Goal: Transaction & Acquisition: Download file/media

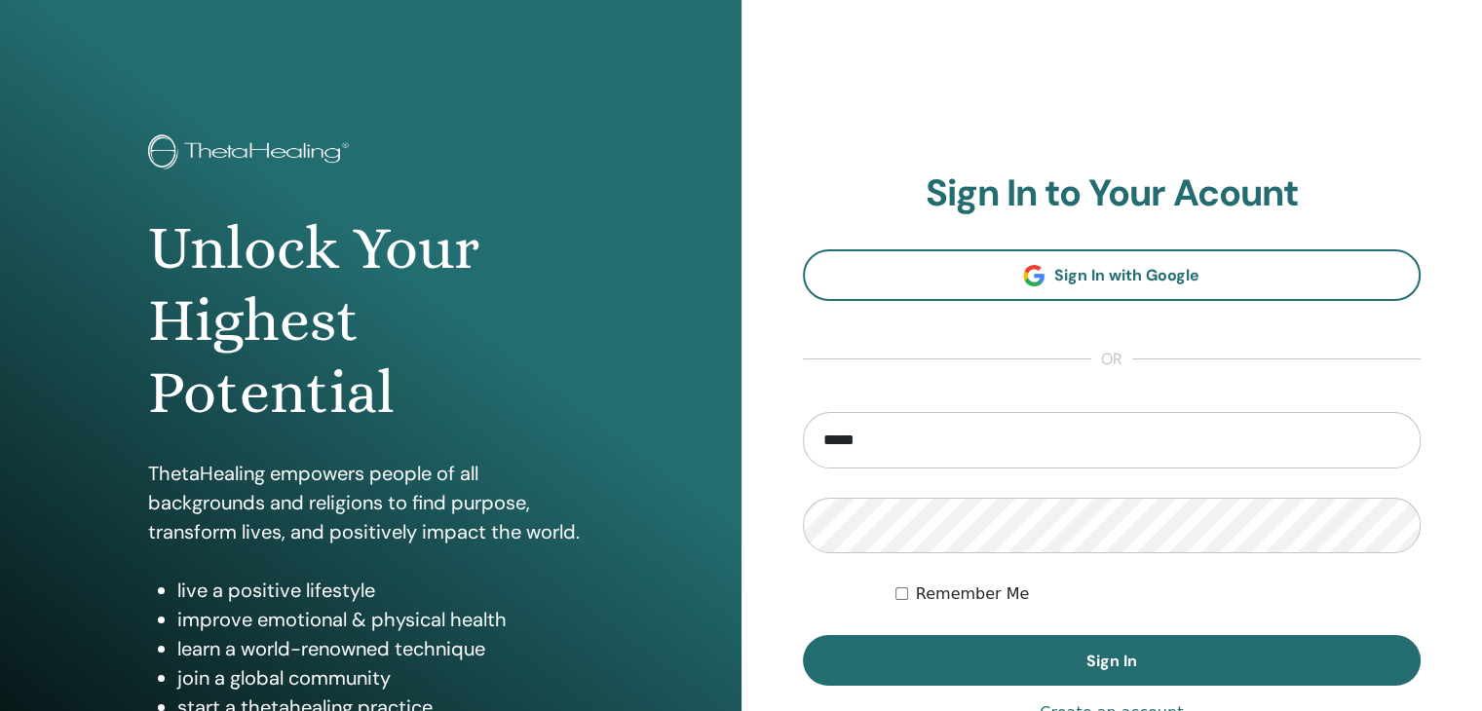
type input "**********"
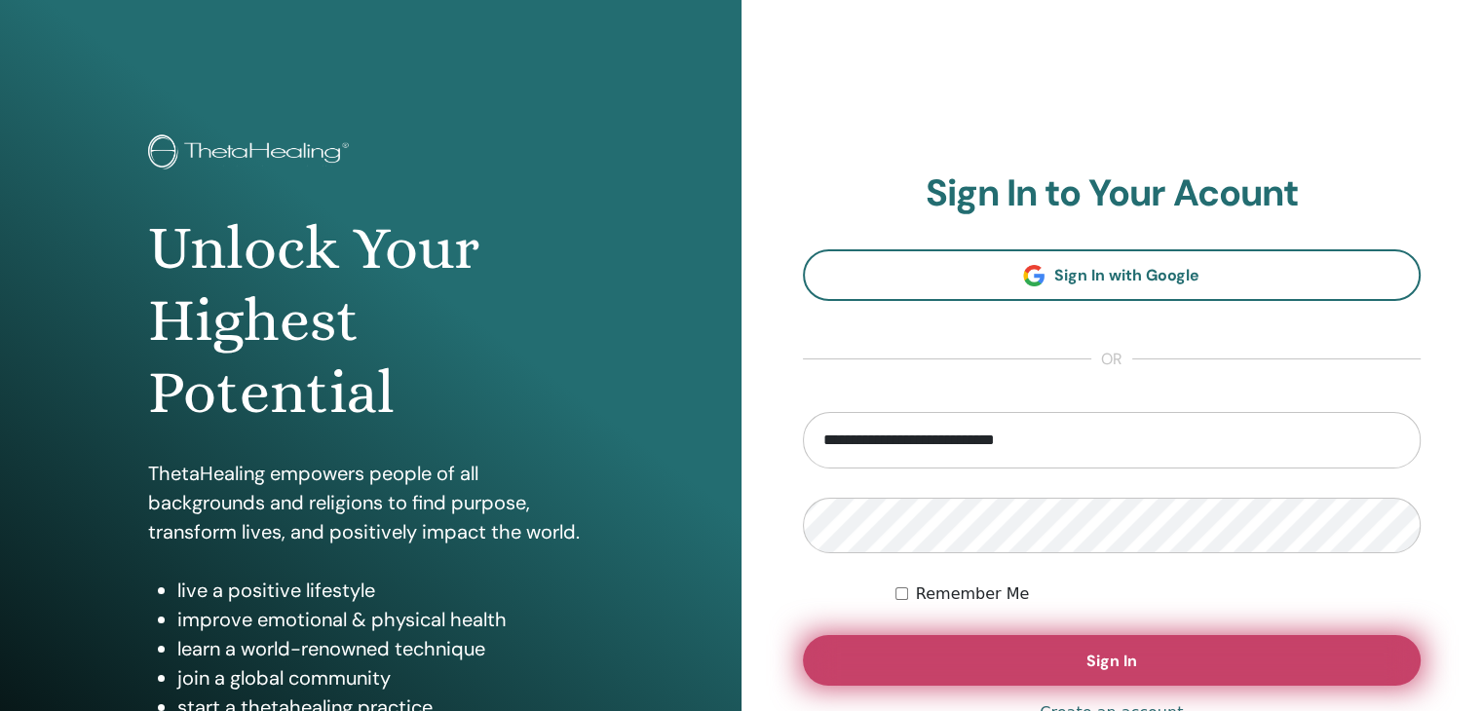
click at [1028, 653] on button "Sign In" at bounding box center [1112, 660] width 619 height 51
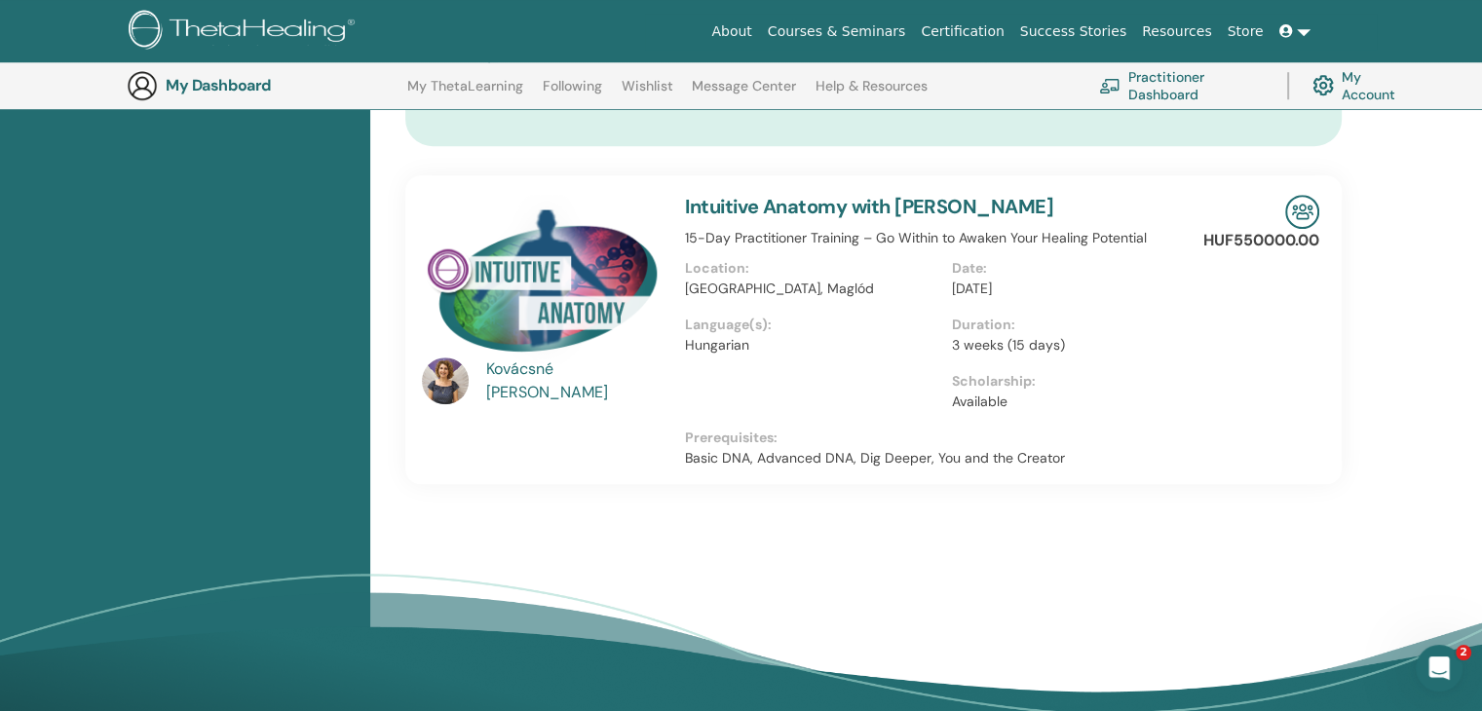
scroll to position [1313, 0]
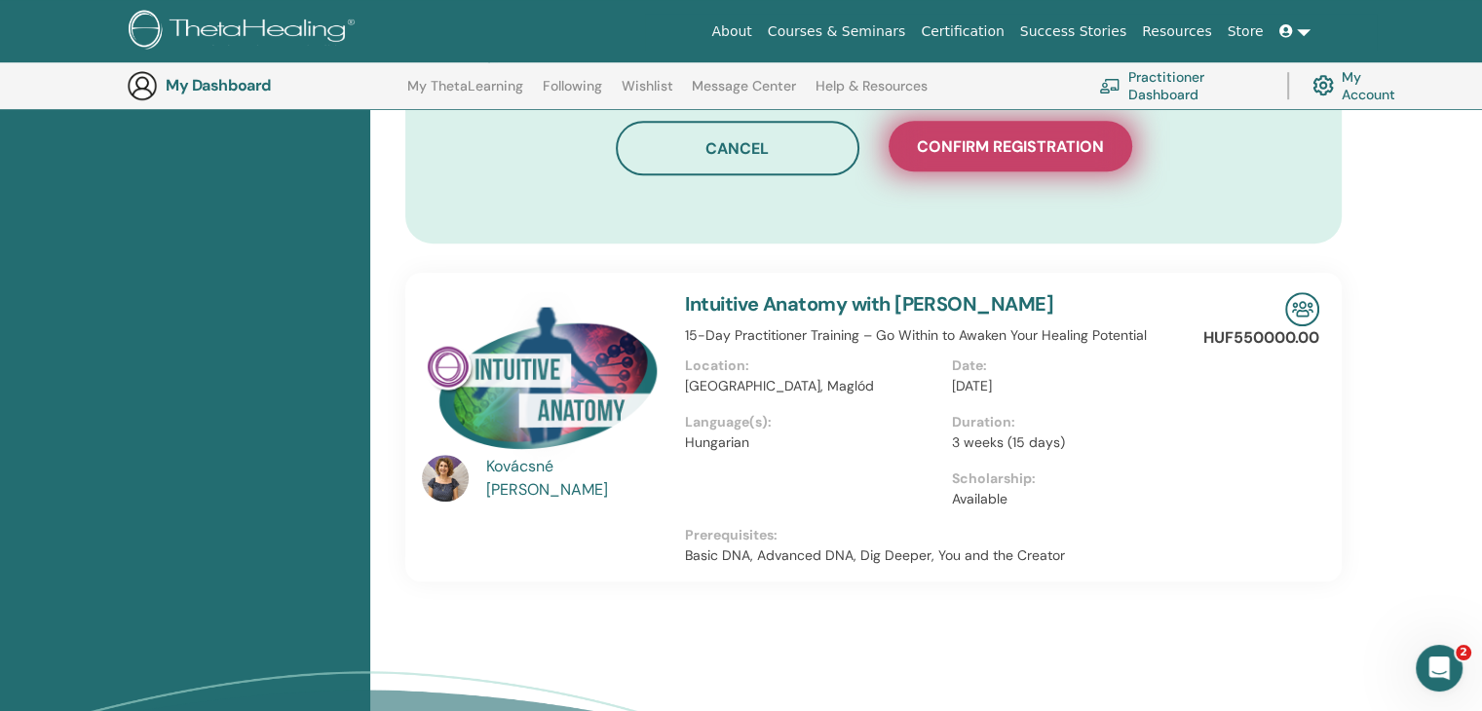
click at [1004, 147] on span "Confirm registration" at bounding box center [1010, 146] width 187 height 20
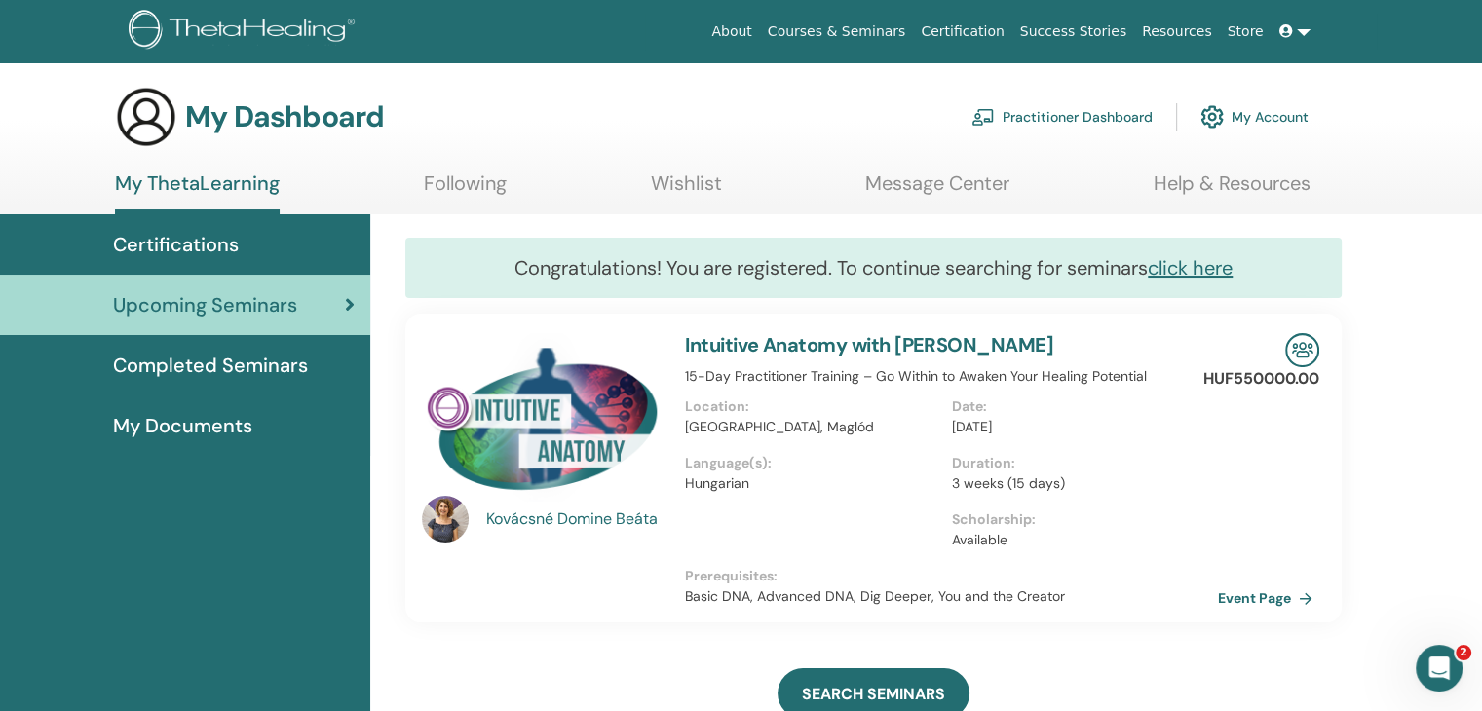
click at [194, 248] on span "Certifications" at bounding box center [176, 244] width 126 height 29
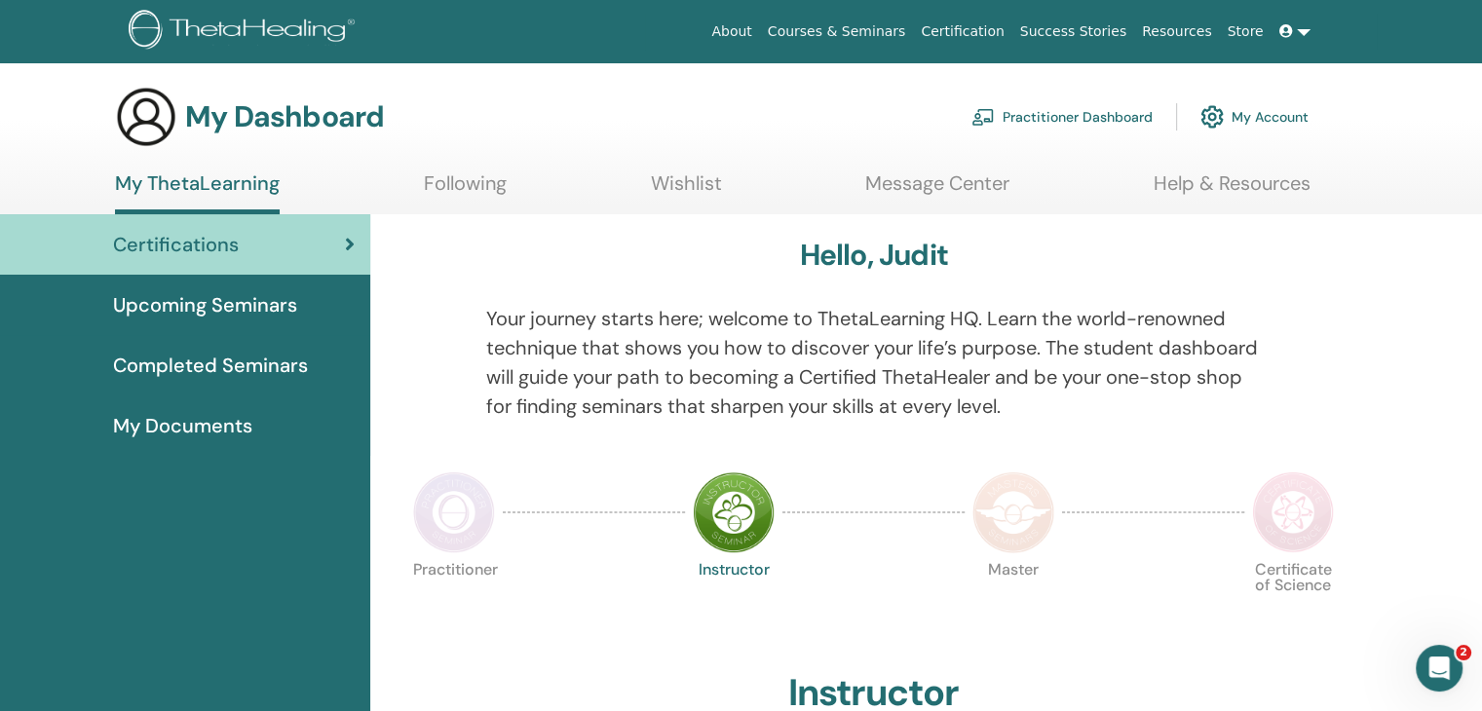
click at [220, 359] on span "Completed Seminars" at bounding box center [210, 365] width 195 height 29
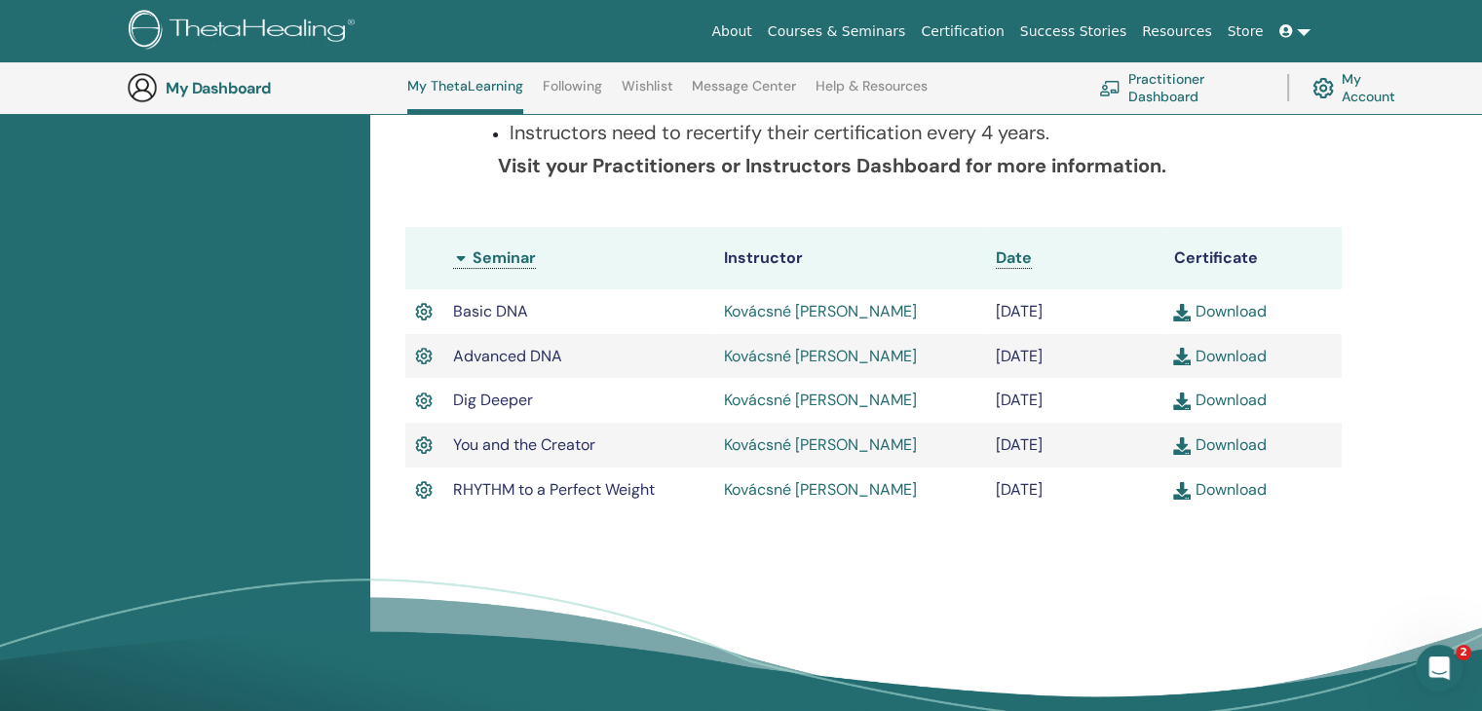
click at [1229, 445] on link "Download" at bounding box center [1219, 445] width 93 height 20
click at [1234, 492] on link "Download" at bounding box center [1219, 489] width 93 height 20
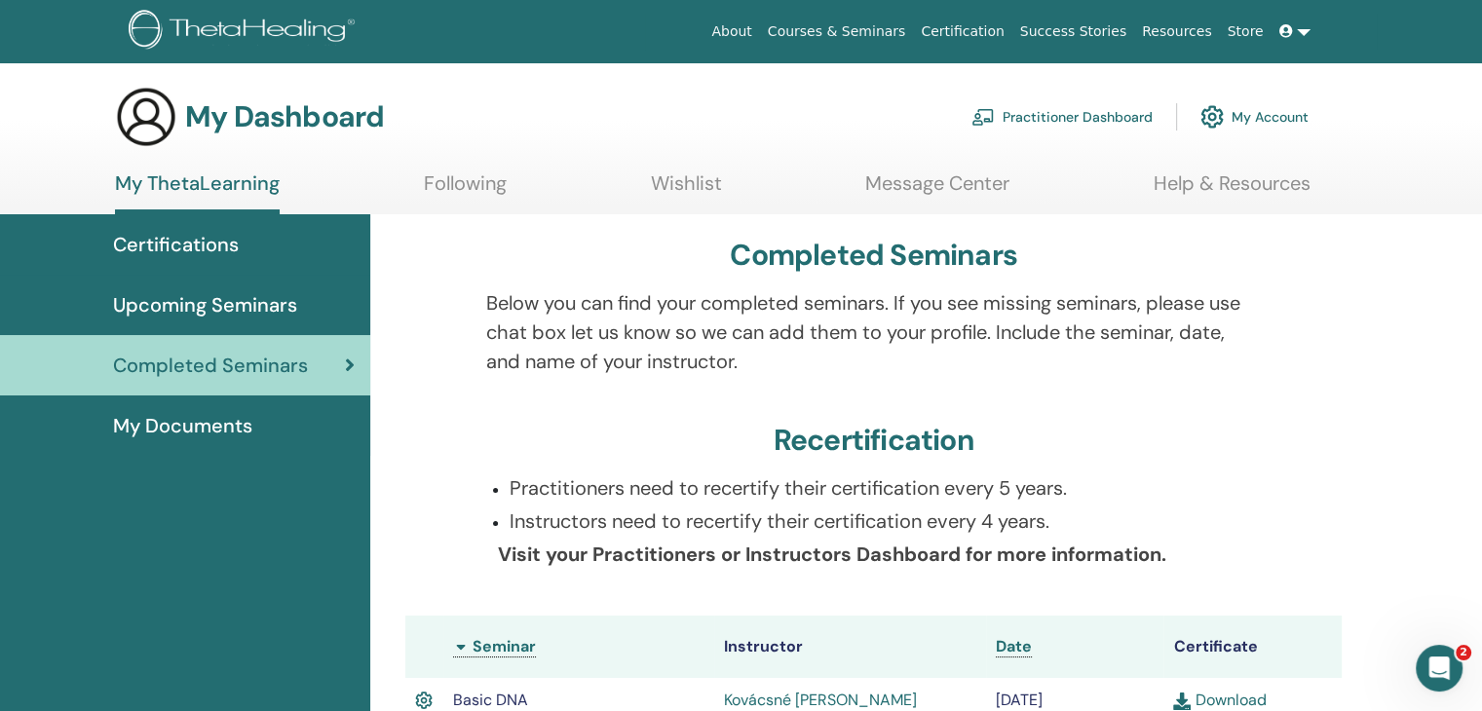
click at [234, 300] on span "Upcoming Seminars" at bounding box center [205, 304] width 184 height 29
